Goal: Use online tool/utility: Use online tool/utility

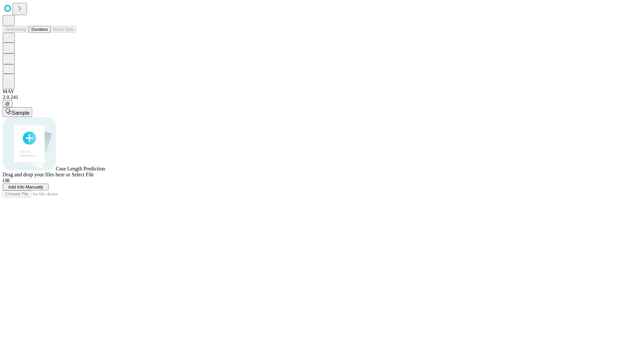
click at [94, 177] on span "Select File" at bounding box center [82, 175] width 22 height 6
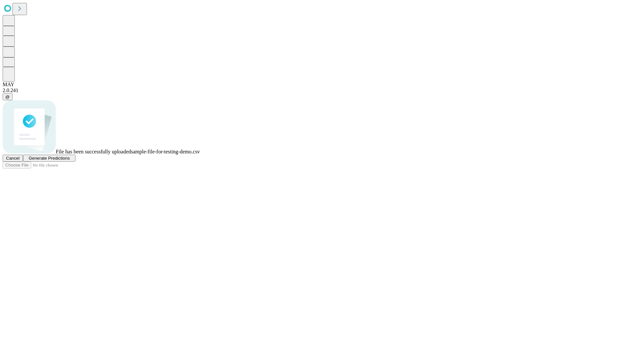
click at [70, 161] on span "Generate Predictions" at bounding box center [49, 158] width 41 height 5
